Goal: Task Accomplishment & Management: Use online tool/utility

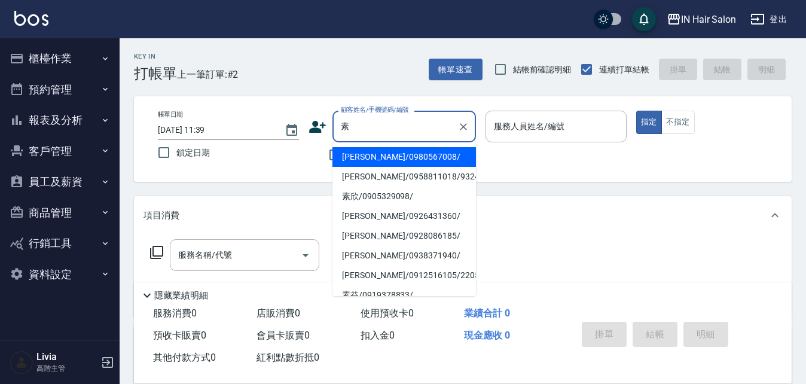
click at [373, 178] on li "[PERSON_NAME]/0958811018/932460" at bounding box center [405, 177] width 144 height 20
type input "[PERSON_NAME]/0958811018/932460"
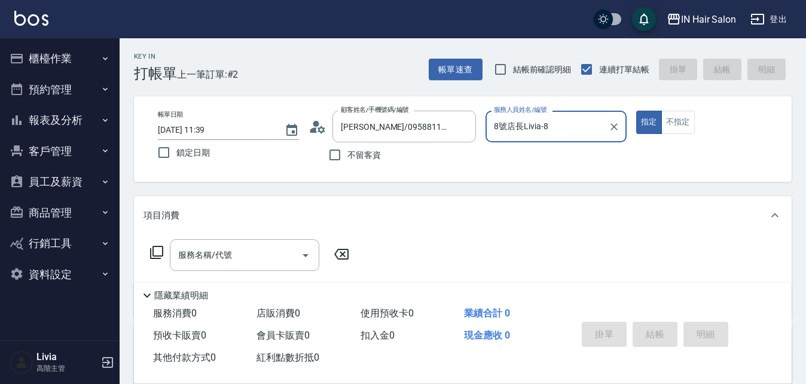
type input "8號店長Livia-8"
click at [153, 250] on icon at bounding box center [156, 252] width 13 height 13
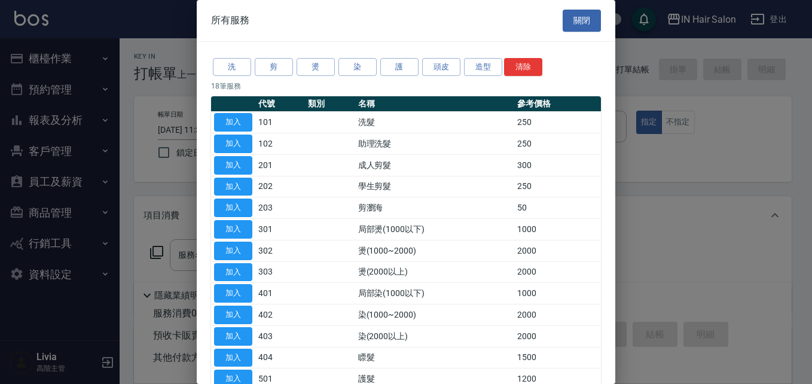
scroll to position [60, 0]
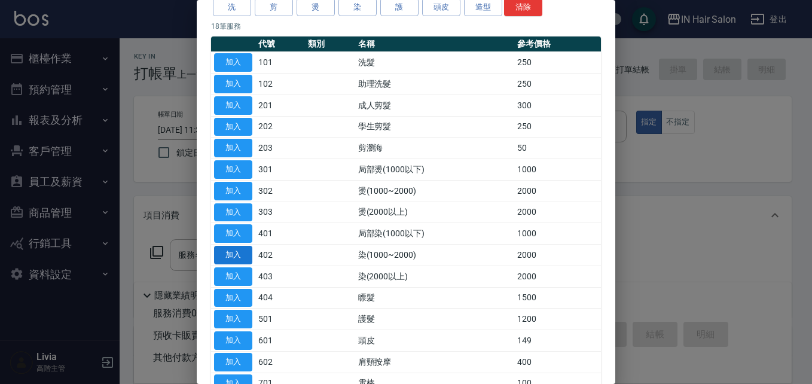
click at [237, 252] on button "加入" at bounding box center [233, 255] width 38 height 19
type input "染(1000~2000)(402)"
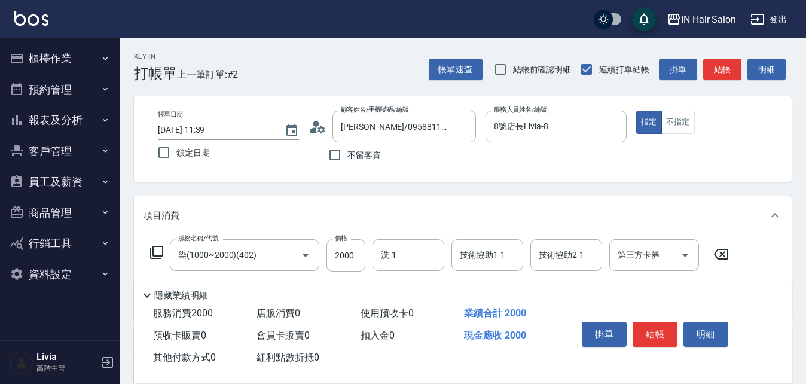
click at [161, 248] on icon at bounding box center [157, 252] width 14 height 14
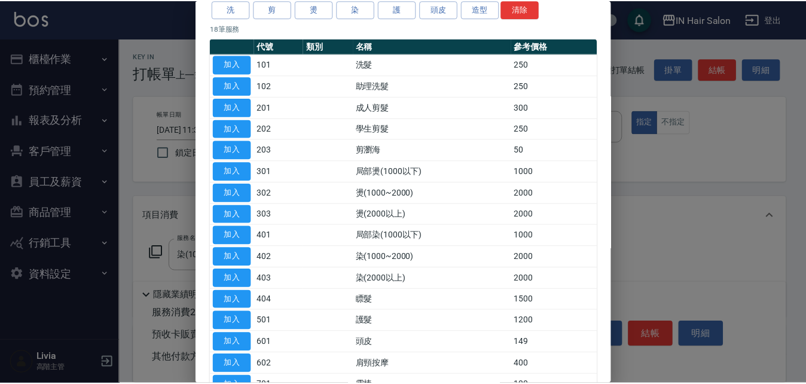
scroll to position [120, 0]
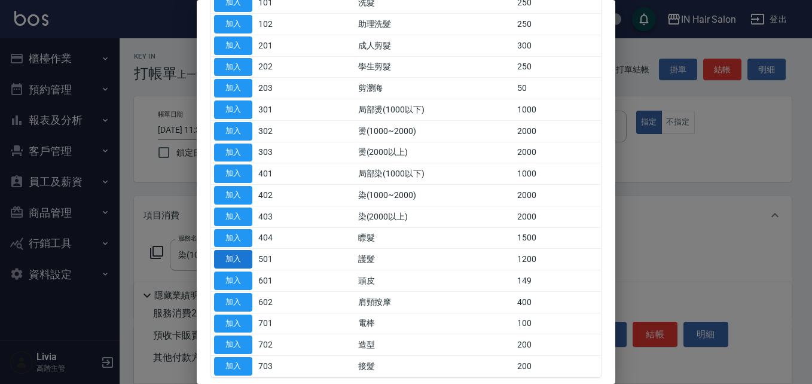
click at [234, 255] on button "加入" at bounding box center [233, 259] width 38 height 19
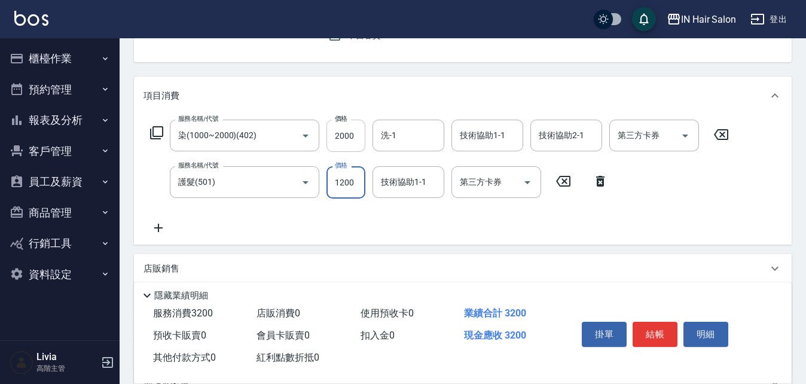
click at [358, 135] on input "2000" at bounding box center [346, 136] width 39 height 32
type input "1500"
drag, startPoint x: 308, startPoint y: 215, endPoint x: 359, endPoint y: 182, distance: 60.6
click at [308, 215] on div "服務名稱/代號 染(1000~2000)(402) 服務名稱/代號 價格 1500 價格 洗-1 洗-1 技術協助1-1 技術協助1-1 技術協助2-1 技術…" at bounding box center [440, 177] width 593 height 115
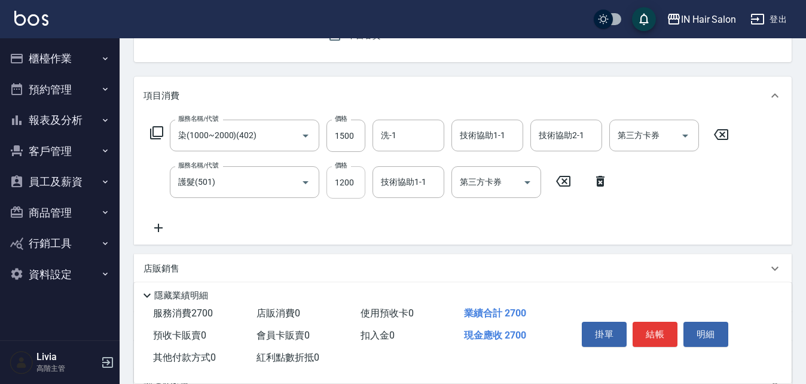
click at [362, 178] on input "1200" at bounding box center [346, 182] width 39 height 32
type input "500"
click at [294, 215] on div "服務名稱/代號 染(1000~2000)(402) 服務名稱/代號 價格 1500 價格 洗-1 洗-1 技術協助1-1 技術協助1-1 技術協助2-1 技術…" at bounding box center [440, 177] width 593 height 115
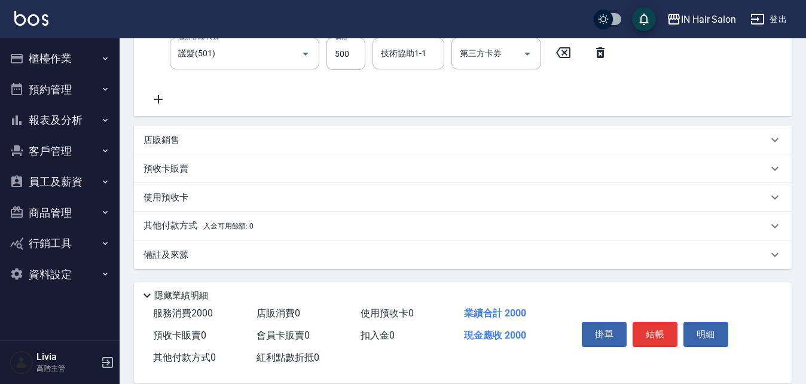
click at [171, 222] on p "其他付款方式 入金可用餘額: 0" at bounding box center [199, 226] width 110 height 13
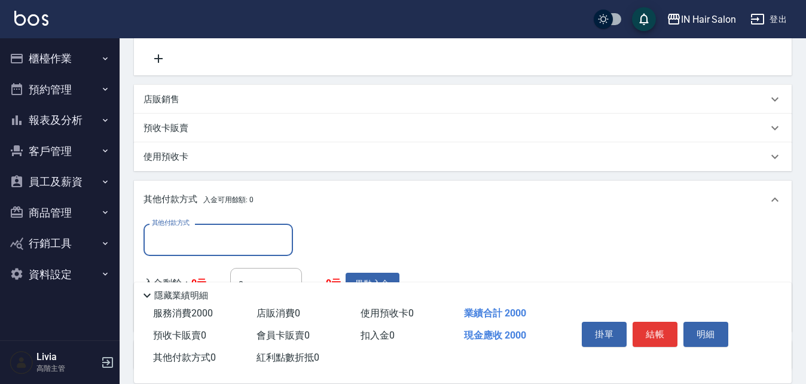
scroll to position [308, 0]
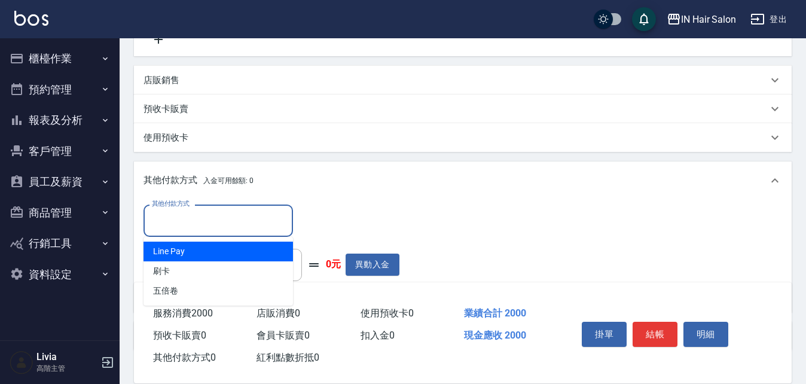
click at [192, 212] on input "其他付款方式" at bounding box center [218, 220] width 139 height 21
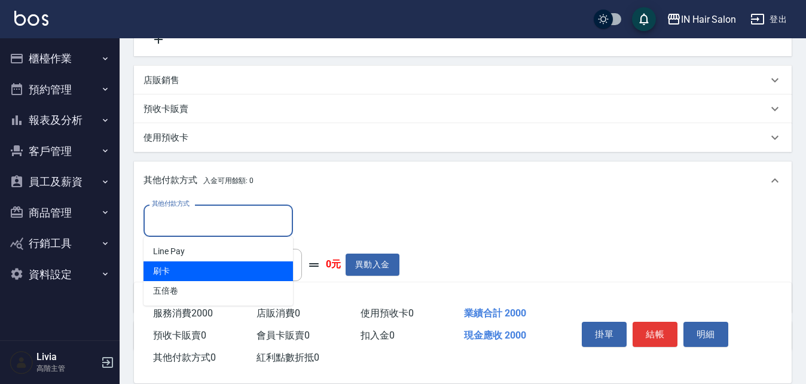
click at [178, 273] on span "刷卡" at bounding box center [219, 271] width 150 height 20
type input "刷卡"
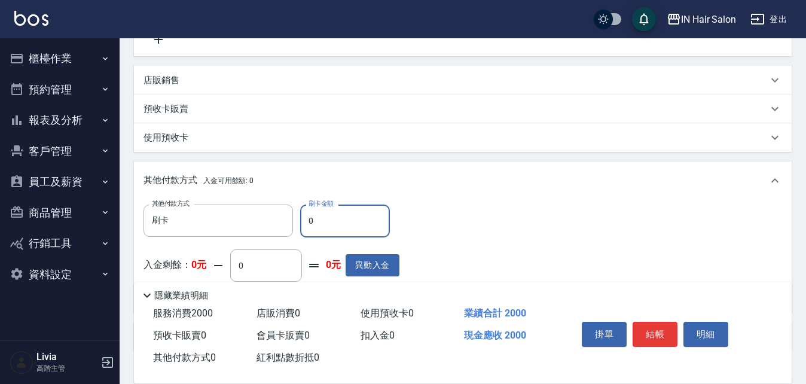
drag, startPoint x: 304, startPoint y: 220, endPoint x: 319, endPoint y: 221, distance: 14.4
click at [319, 221] on input "0" at bounding box center [345, 221] width 90 height 32
click at [541, 222] on div "其他付款方式 刷卡 其他付款方式 刷卡金額 200 刷卡金額 入金剩餘： 0元 0 ​ 整筆扣入金 0元 異動入金" at bounding box center [463, 254] width 639 height 98
click at [333, 222] on input "200" at bounding box center [345, 221] width 90 height 32
type input "2000"
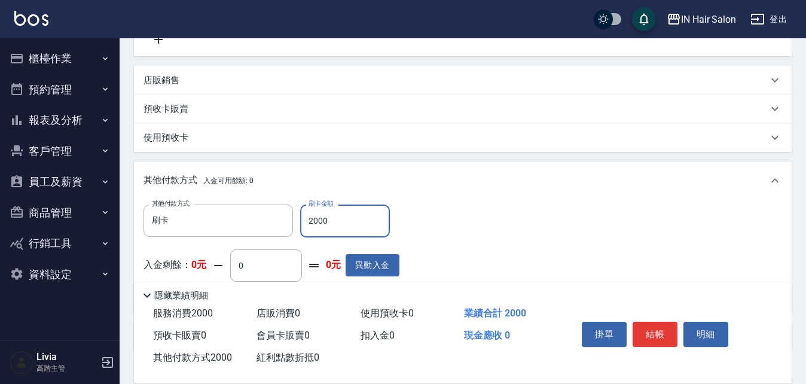
click at [443, 222] on div "其他付款方式 刷卡 其他付款方式 刷卡金額 2000 刷卡金額 入金剩餘： 0元 0 ​ 整筆扣入金 0元 異動入金" at bounding box center [463, 254] width 639 height 98
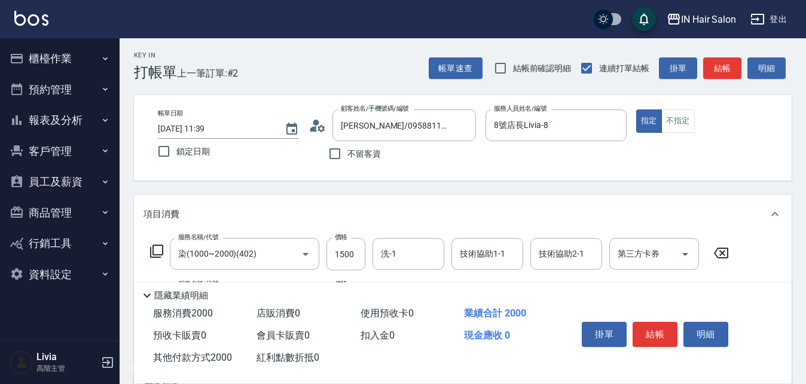
scroll to position [0, 0]
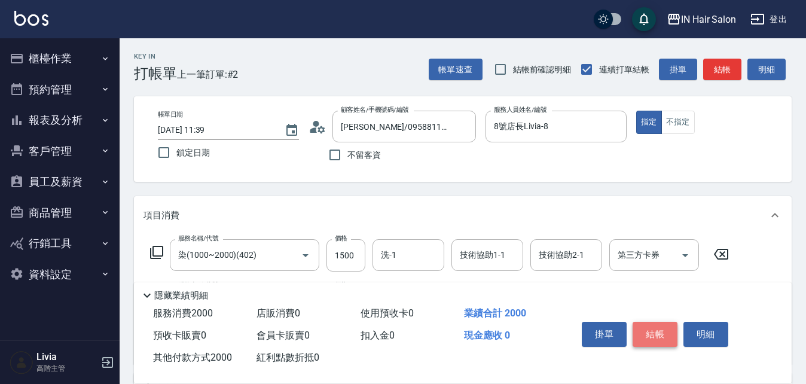
click at [654, 324] on button "結帳" at bounding box center [655, 334] width 45 height 25
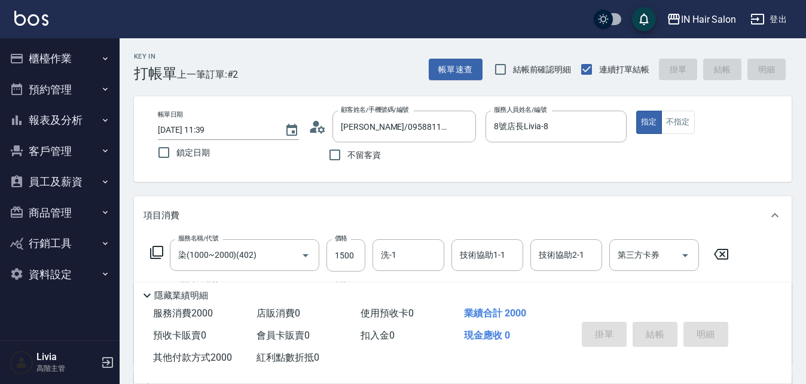
type input "[DATE] 14:21"
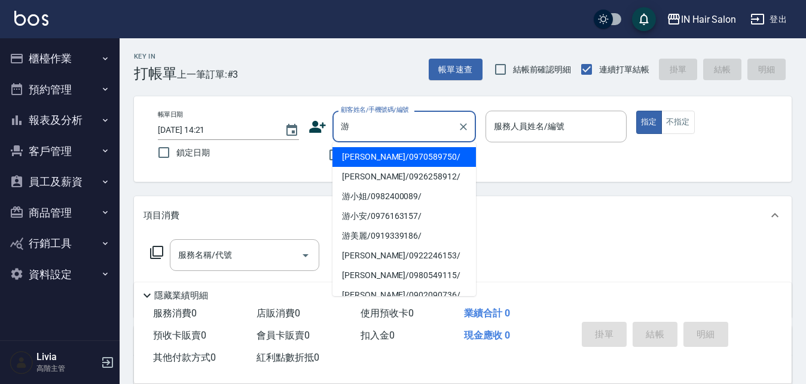
click at [365, 154] on li "[PERSON_NAME]/0970589750/" at bounding box center [405, 157] width 144 height 20
type input "[PERSON_NAME]/0970589750/"
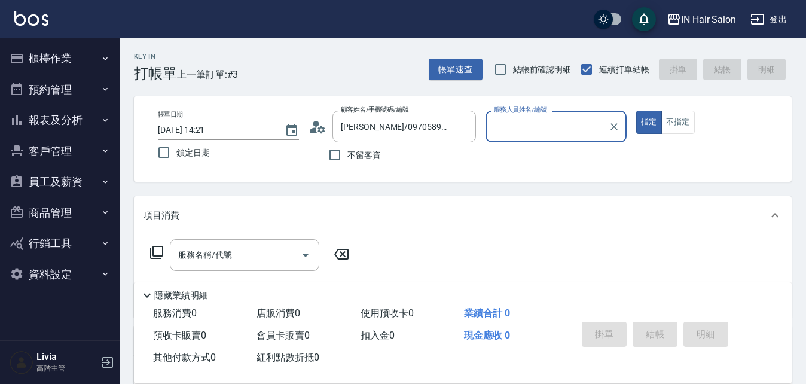
type input "8號店長Livia-8"
click at [158, 248] on icon at bounding box center [157, 252] width 14 height 14
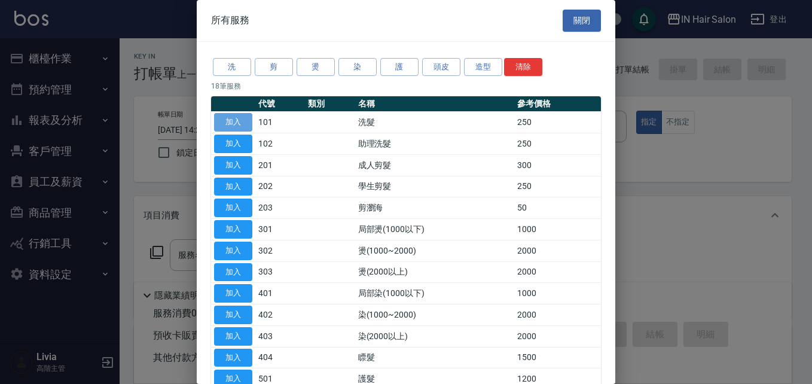
click at [237, 123] on button "加入" at bounding box center [233, 122] width 38 height 19
type input "洗髮(101)"
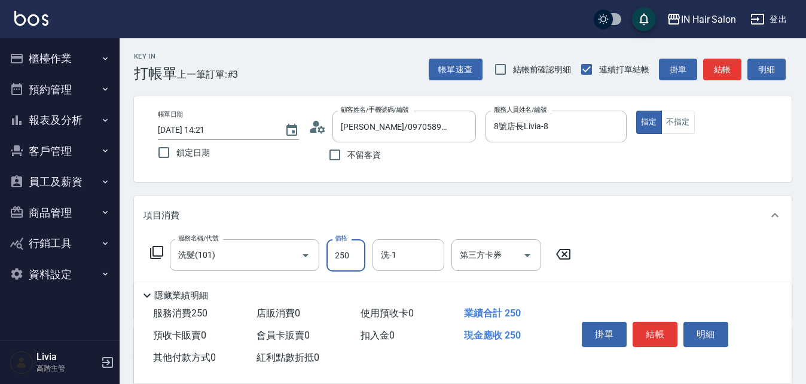
click at [354, 256] on input "250" at bounding box center [346, 255] width 39 height 32
type input "300"
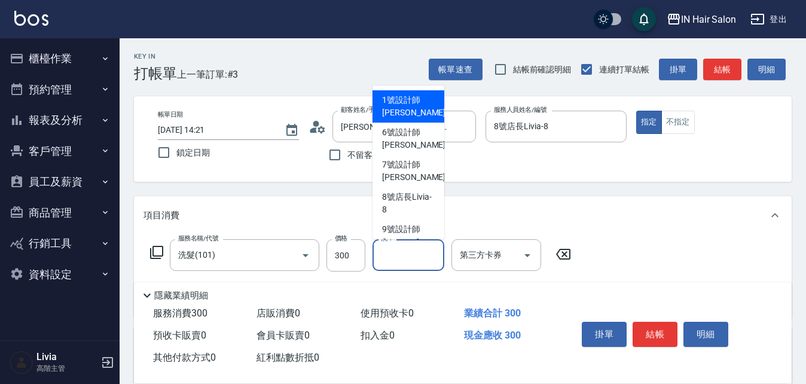
click at [413, 259] on input "洗-1" at bounding box center [408, 255] width 61 height 21
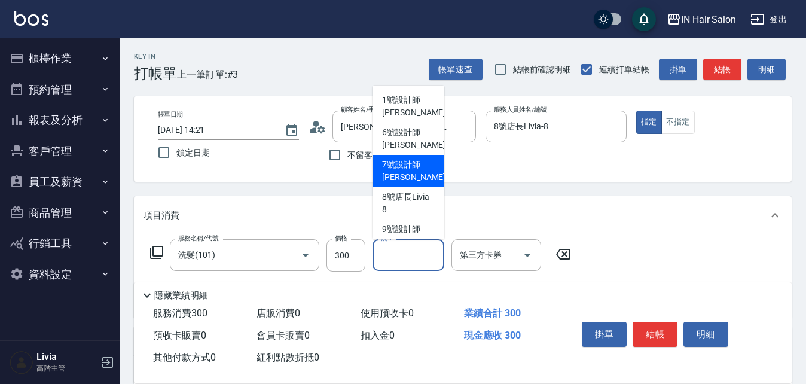
click at [392, 169] on span "7號設計師[PERSON_NAME] -7" at bounding box center [417, 170] width 71 height 25
type input "7號設計師[PERSON_NAME]-7"
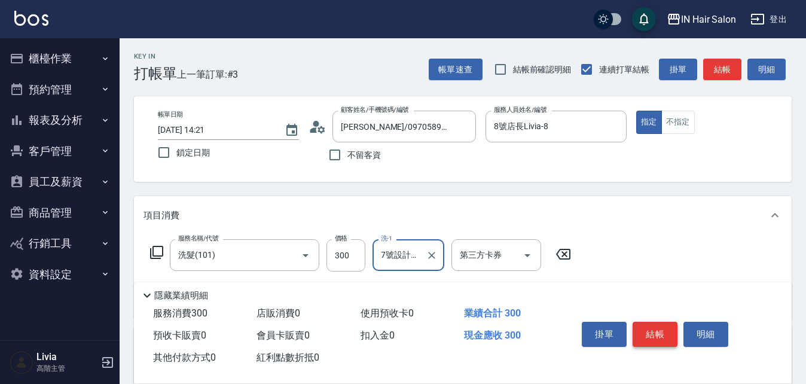
click at [663, 328] on button "結帳" at bounding box center [655, 334] width 45 height 25
